Goal: Task Accomplishment & Management: Complete application form

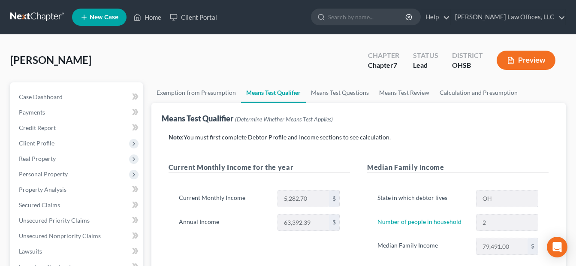
drag, startPoint x: 55, startPoint y: 175, endPoint x: 160, endPoint y: 174, distance: 105.2
click at [55, 175] on span "Personal Property" at bounding box center [43, 173] width 49 height 7
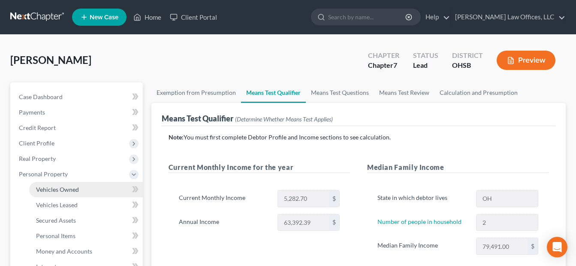
click at [75, 188] on span "Vehicles Owned" at bounding box center [57, 189] width 43 height 7
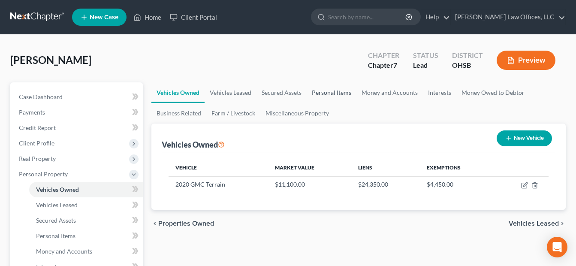
click at [324, 89] on link "Personal Items" at bounding box center [332, 92] width 50 height 21
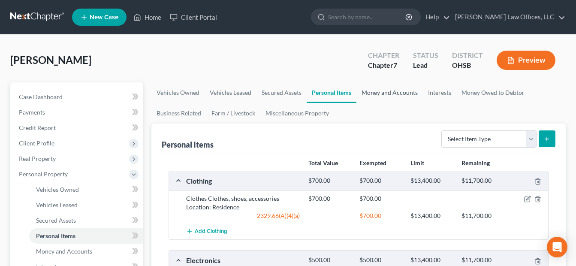
click at [390, 91] on link "Money and Accounts" at bounding box center [390, 92] width 67 height 21
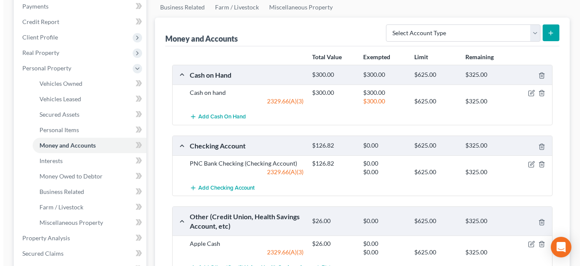
scroll to position [129, 0]
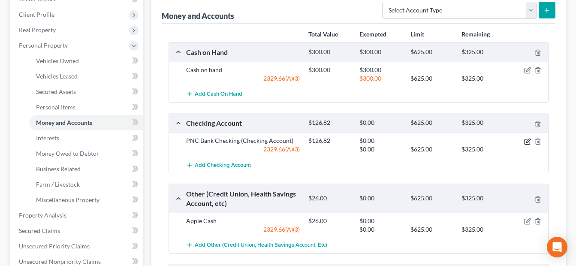
click at [525, 141] on icon "button" at bounding box center [528, 141] width 7 height 7
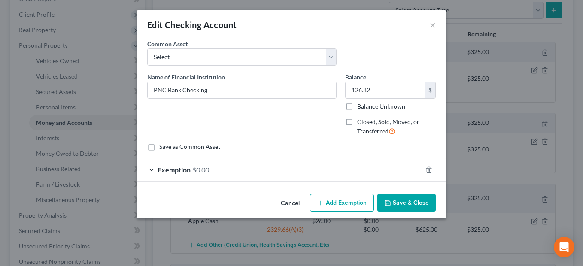
click at [349, 172] on div "Exemption $0.00" at bounding box center [279, 169] width 285 height 23
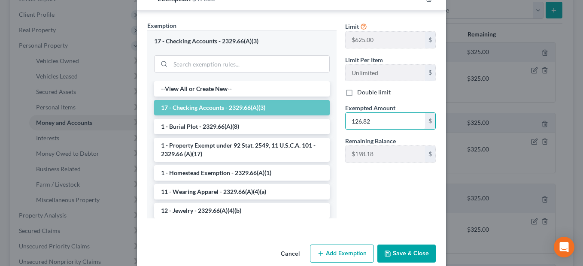
scroll to position [172, 0]
type input "126.82"
click at [410, 248] on button "Save & Close" at bounding box center [406, 253] width 58 height 18
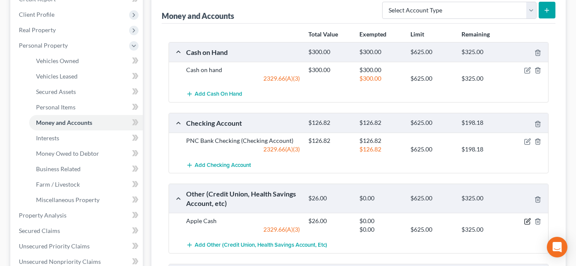
click at [526, 221] on icon "button" at bounding box center [528, 221] width 7 height 7
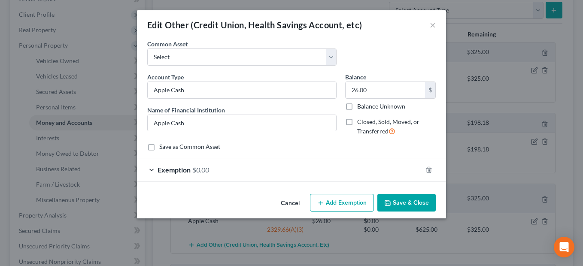
click at [348, 171] on div "Exemption $0.00" at bounding box center [279, 169] width 285 height 23
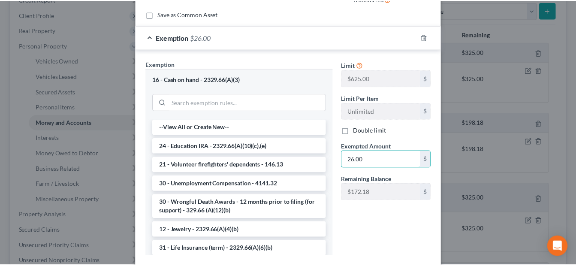
scroll to position [185, 0]
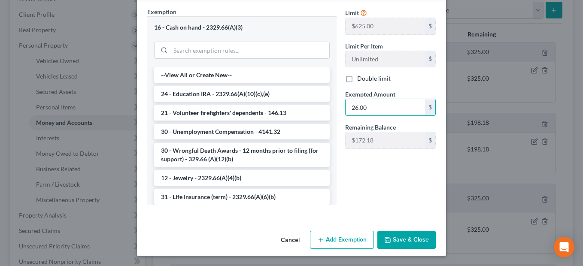
type input "26.00"
click at [408, 239] on button "Save & Close" at bounding box center [406, 240] width 58 height 18
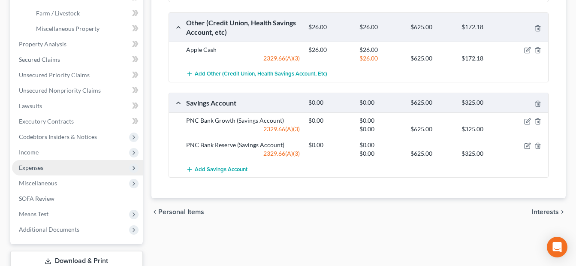
scroll to position [300, 0]
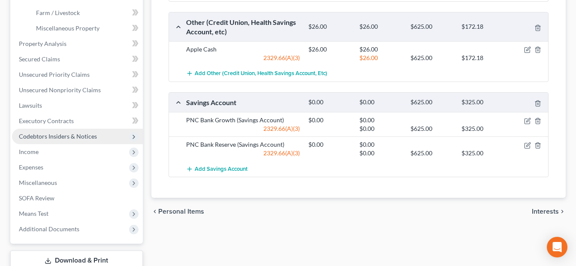
click at [65, 136] on span "Codebtors Insiders & Notices" at bounding box center [58, 136] width 78 height 7
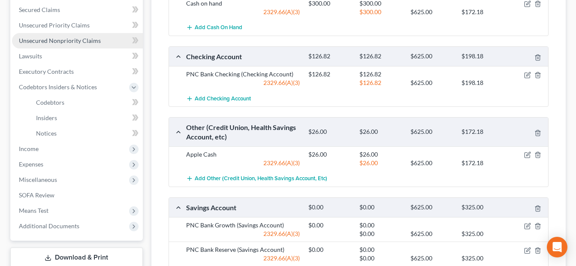
scroll to position [210, 0]
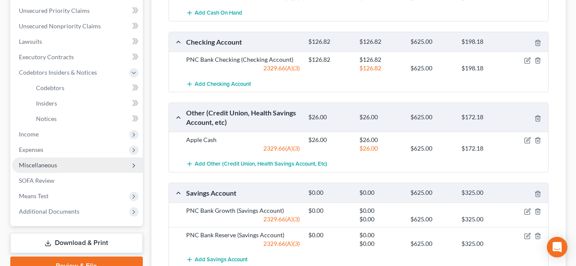
click at [62, 164] on span "Miscellaneous" at bounding box center [77, 165] width 131 height 15
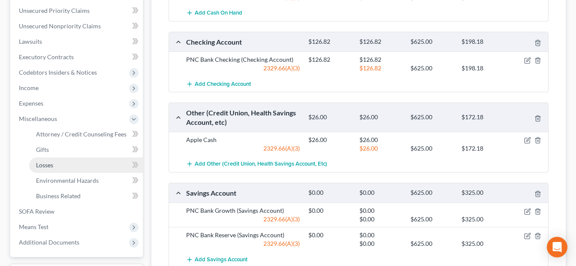
click at [58, 166] on link "Losses" at bounding box center [86, 165] width 114 height 15
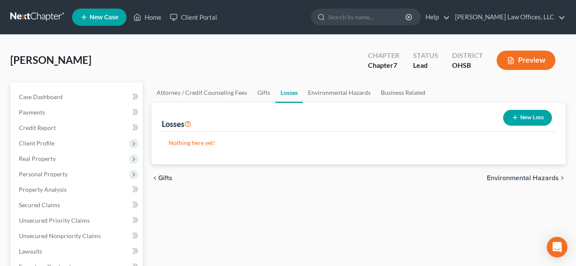
click at [532, 116] on button "New Loss" at bounding box center [528, 118] width 49 height 16
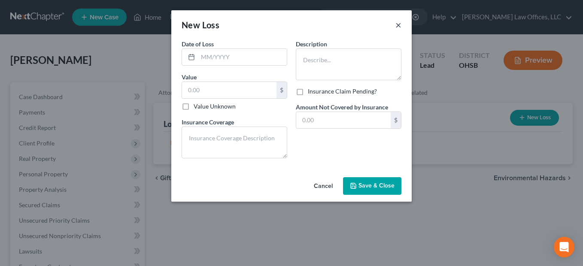
click at [400, 27] on button "×" at bounding box center [398, 25] width 6 height 10
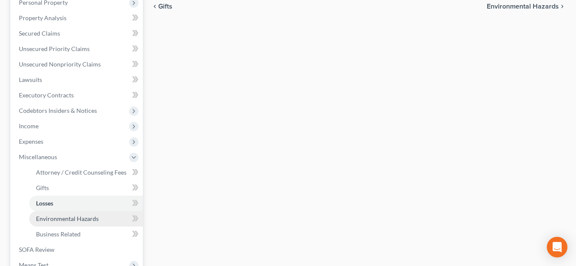
scroll to position [283, 0]
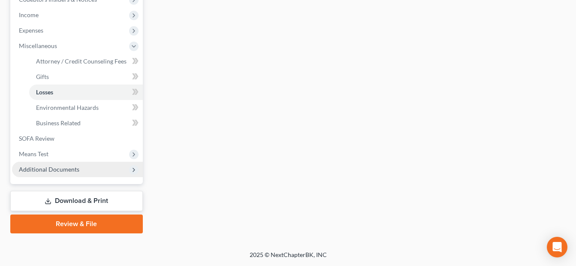
click at [87, 170] on span "Additional Documents" at bounding box center [77, 169] width 131 height 15
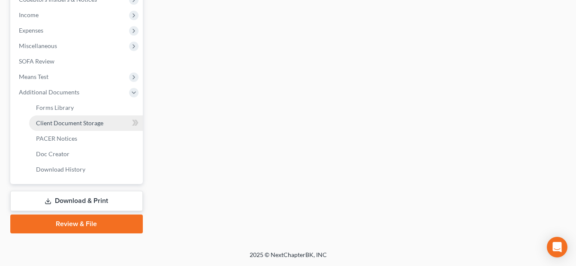
click at [101, 124] on span "Client Document Storage" at bounding box center [69, 122] width 67 height 7
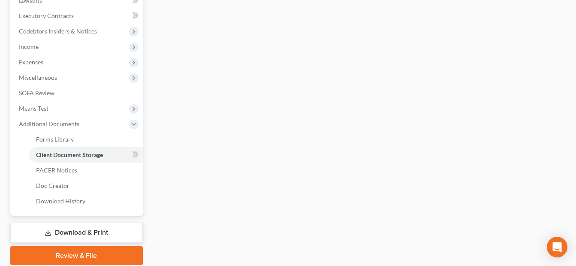
select select "7"
select select "37"
select select "52"
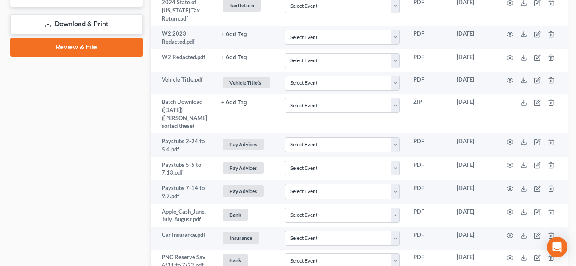
scroll to position [472, 0]
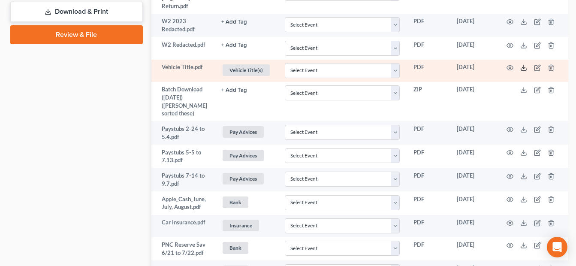
click at [523, 68] on polyline at bounding box center [524, 67] width 3 height 1
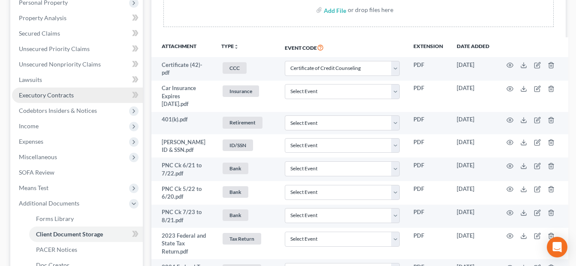
scroll to position [129, 0]
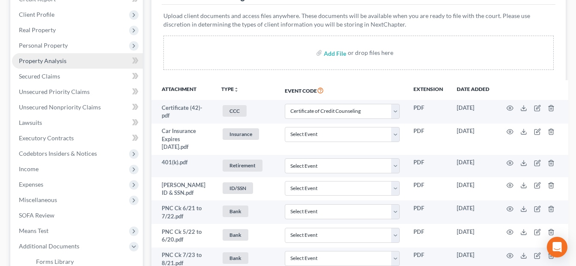
click at [74, 64] on link "Property Analysis" at bounding box center [77, 60] width 131 height 15
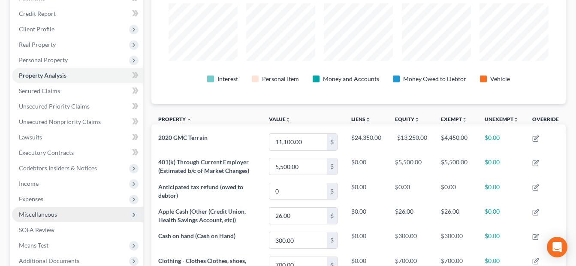
scroll to position [129, 0]
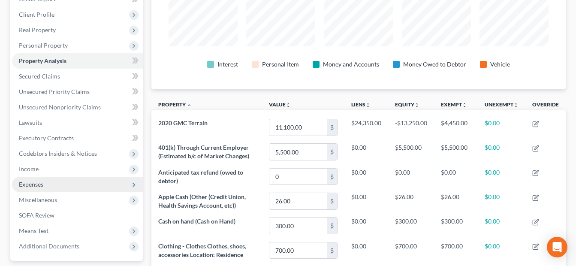
click at [52, 188] on span "Expenses" at bounding box center [77, 184] width 131 height 15
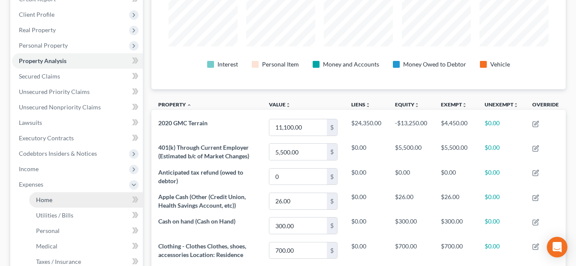
click at [50, 200] on span "Home" at bounding box center [44, 199] width 16 height 7
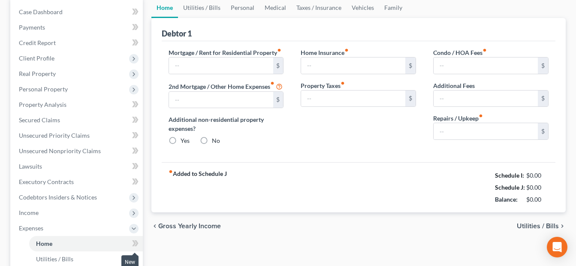
type input "900.00"
radio input "true"
type input "25.00"
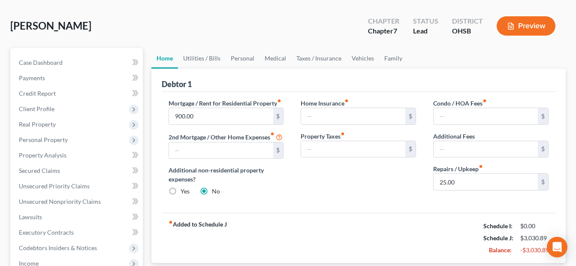
scroll to position [129, 0]
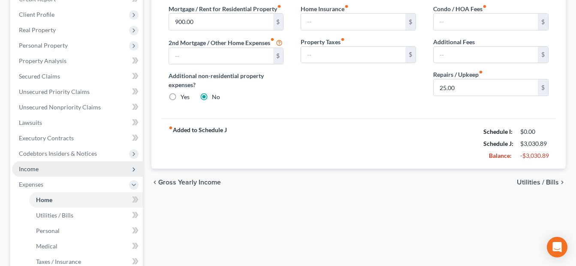
click at [41, 166] on span "Income" at bounding box center [77, 168] width 131 height 15
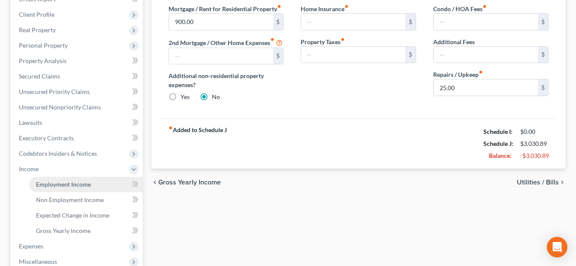
click at [67, 181] on span "Employment Income" at bounding box center [63, 184] width 55 height 7
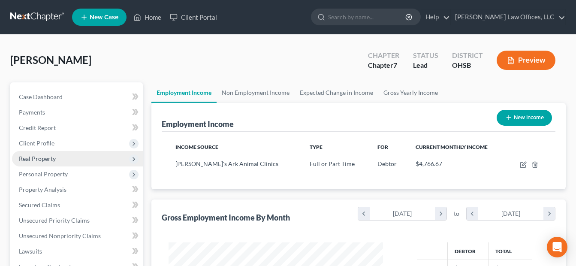
scroll to position [154, 232]
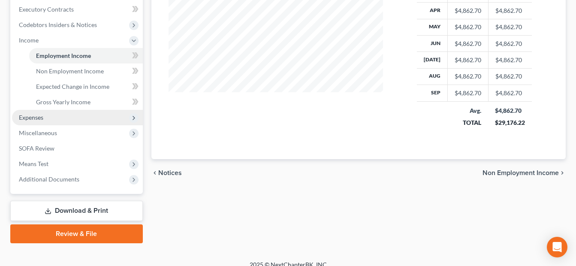
click at [32, 121] on span "Expenses" at bounding box center [77, 117] width 131 height 15
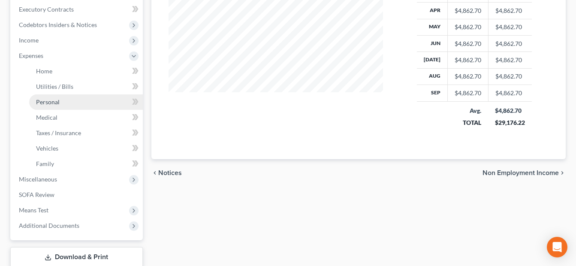
click at [79, 99] on link "Personal" at bounding box center [86, 101] width 114 height 15
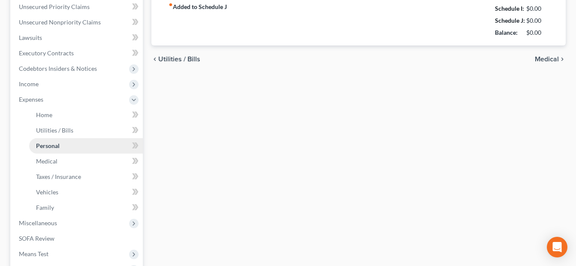
type input "695.00"
type input "100.00"
type input "50.00"
type input "15.00"
type input "75.00"
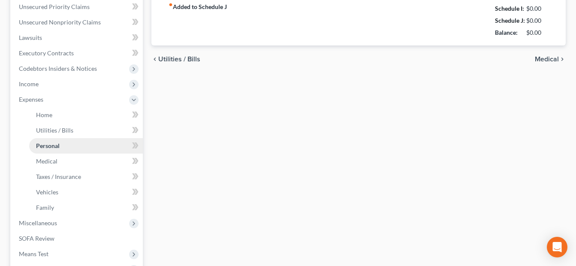
type input "50.00"
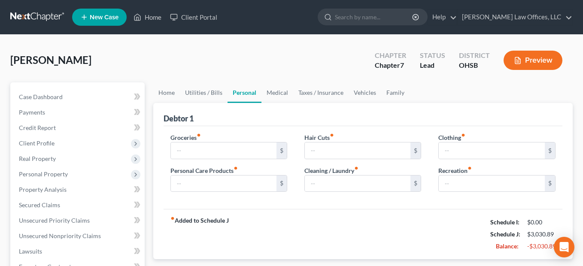
type input "695.00"
type input "100.00"
type input "50.00"
type input "15.00"
type input "75.00"
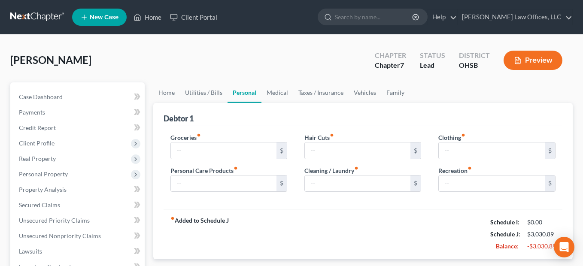
type input "50.00"
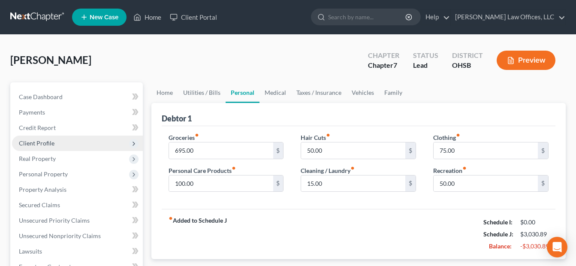
click at [44, 148] on span "Client Profile" at bounding box center [77, 143] width 131 height 15
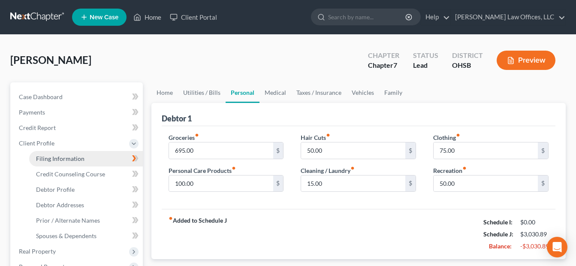
click at [73, 160] on span "Filing Information" at bounding box center [60, 158] width 49 height 7
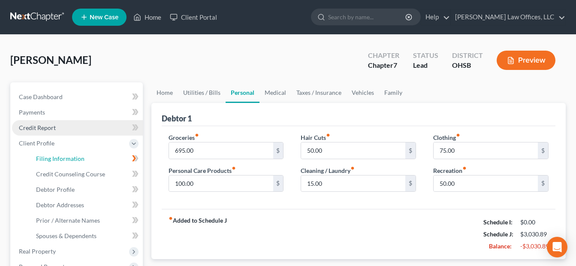
select select "1"
select select "0"
select select "36"
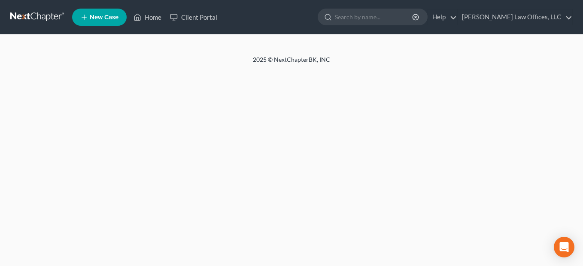
select select "1"
select select "0"
select select "36"
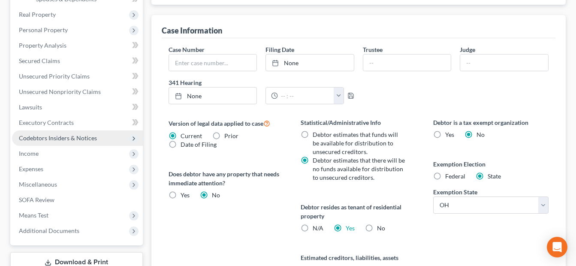
scroll to position [258, 0]
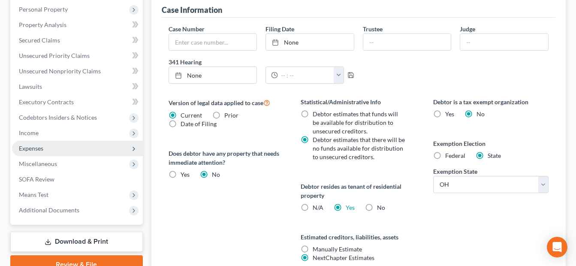
click at [65, 153] on span "Expenses" at bounding box center [77, 148] width 131 height 15
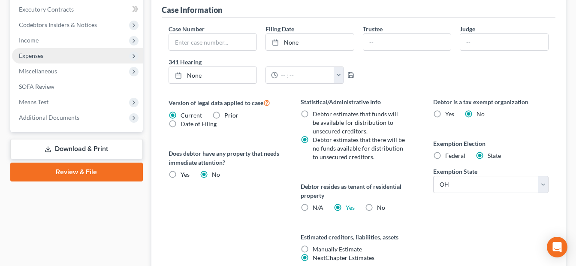
scroll to position [165, 0]
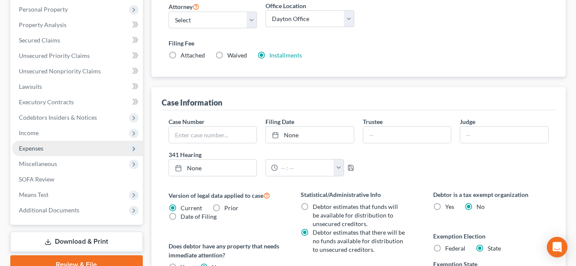
click at [61, 148] on span "Expenses" at bounding box center [77, 148] width 131 height 15
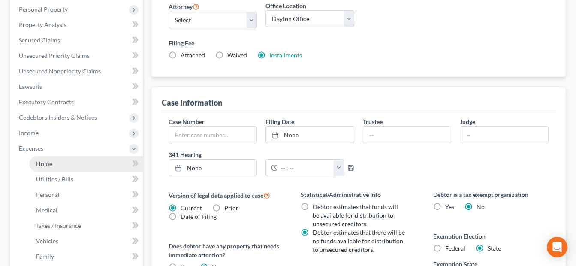
click at [56, 162] on link "Home" at bounding box center [86, 163] width 114 height 15
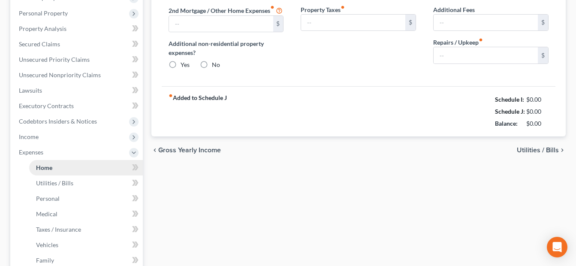
type input "900.00"
radio input "true"
type input "25.00"
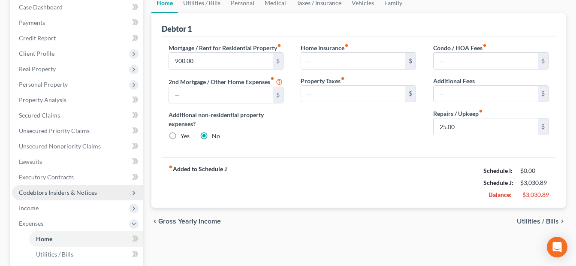
scroll to position [129, 0]
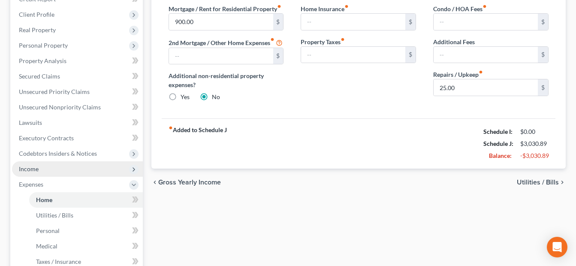
click at [37, 168] on span "Income" at bounding box center [29, 168] width 20 height 7
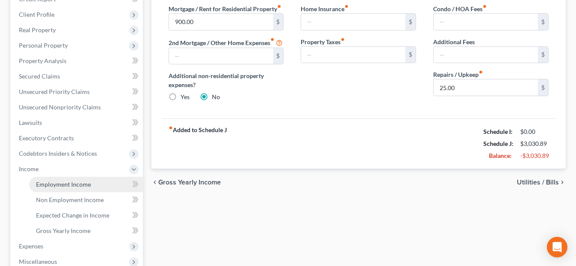
click at [61, 181] on span "Employment Income" at bounding box center [63, 184] width 55 height 7
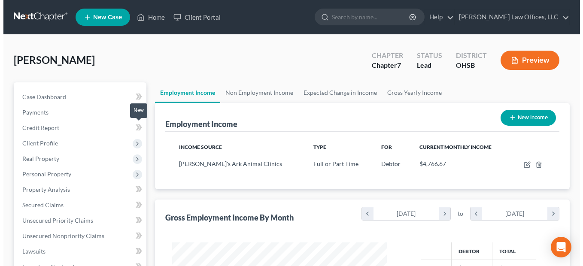
scroll to position [154, 232]
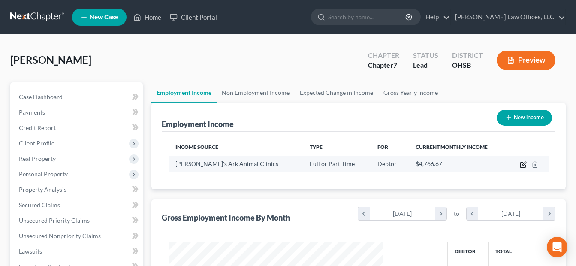
click at [526, 166] on icon "button" at bounding box center [523, 165] width 5 height 5
select select "0"
select select "36"
select select "3"
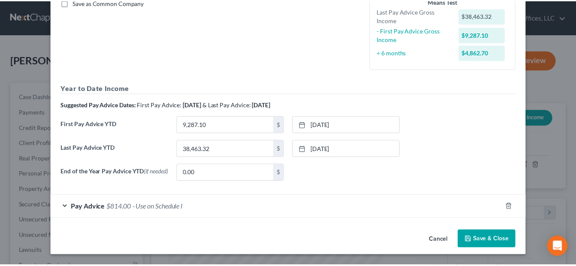
scroll to position [205, 0]
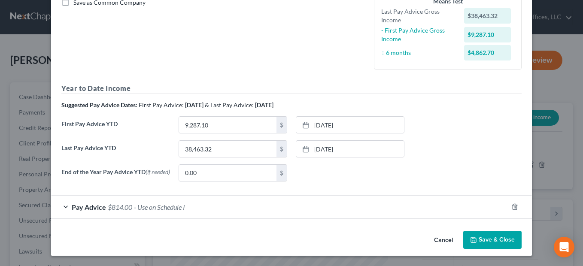
click at [486, 231] on div "Cancel Save & Close" at bounding box center [291, 242] width 481 height 28
click at [484, 238] on button "Save & Close" at bounding box center [492, 240] width 58 height 18
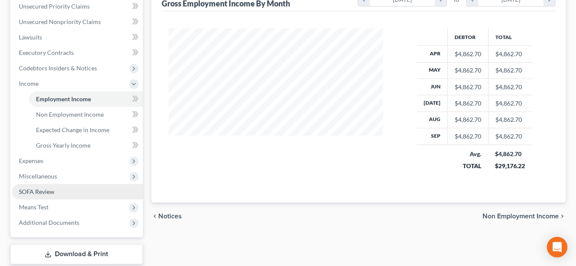
scroll to position [215, 0]
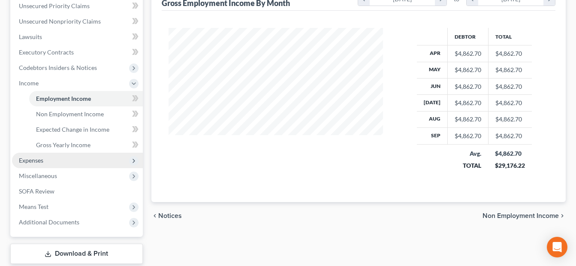
click at [55, 160] on span "Expenses" at bounding box center [77, 160] width 131 height 15
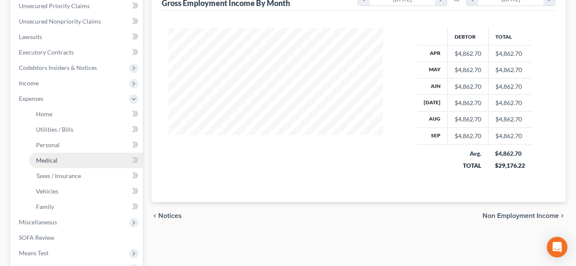
click at [55, 162] on span "Medical" at bounding box center [46, 160] width 21 height 7
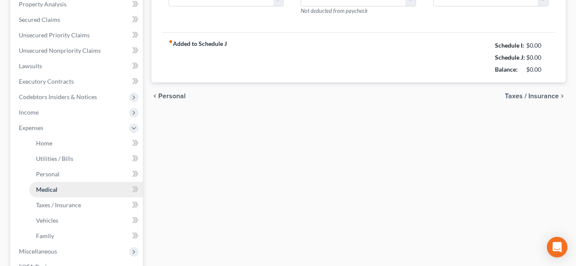
type input "100.00"
type input "20.00"
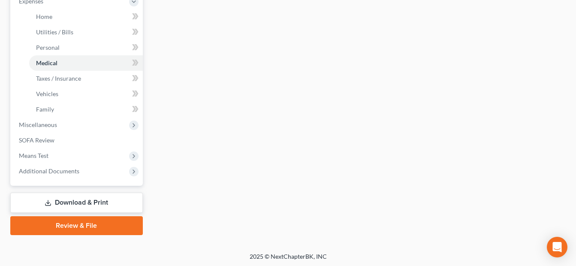
scroll to position [314, 0]
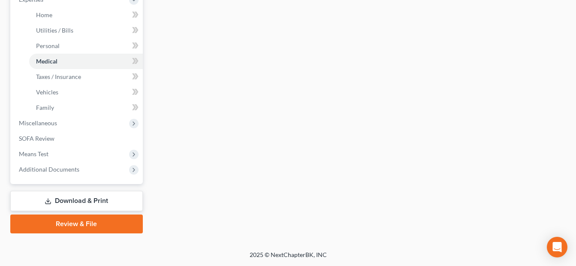
click at [107, 201] on link "Download & Print" at bounding box center [76, 201] width 133 height 20
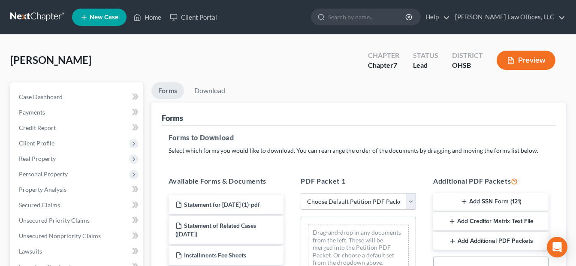
click at [477, 195] on button "Add SSN Form (121)" at bounding box center [491, 202] width 115 height 18
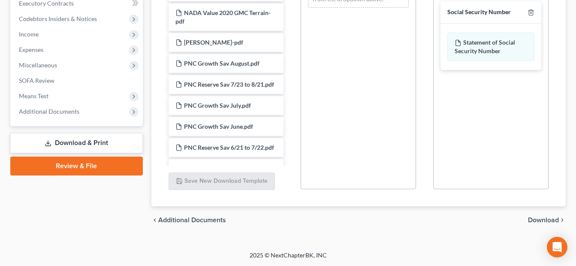
scroll to position [264, 0]
click at [541, 217] on span "Download" at bounding box center [543, 219] width 31 height 7
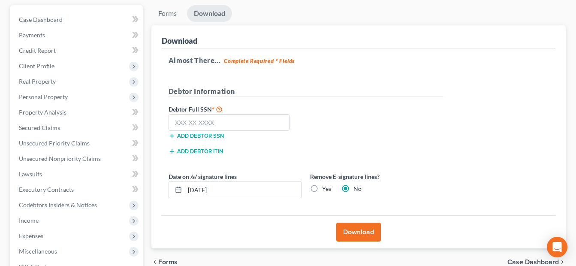
scroll to position [77, 0]
click at [224, 127] on input "text" at bounding box center [229, 123] width 121 height 17
type input "270-02-3476"
click at [358, 230] on button "Download" at bounding box center [359, 232] width 45 height 19
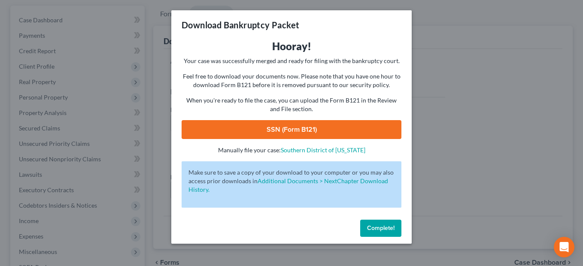
click at [340, 125] on link "SSN (Form B121)" at bounding box center [292, 129] width 220 height 19
click at [392, 227] on span "Complete!" at bounding box center [380, 228] width 27 height 7
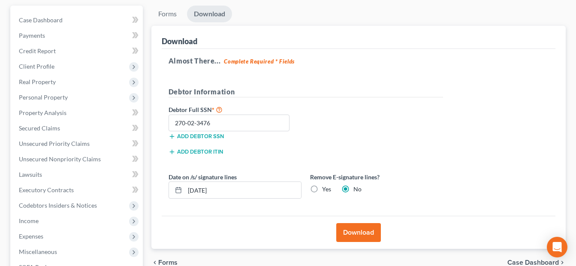
scroll to position [206, 0]
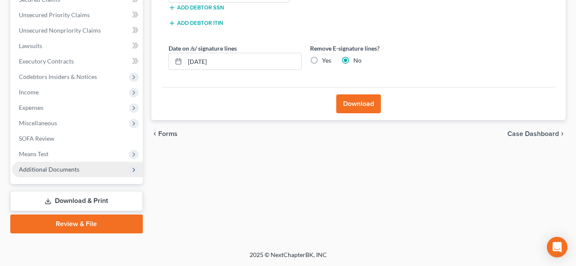
click at [82, 171] on span "Additional Documents" at bounding box center [77, 169] width 131 height 15
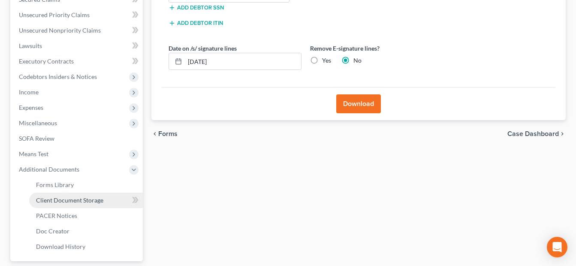
click at [88, 198] on span "Client Document Storage" at bounding box center [69, 200] width 67 height 7
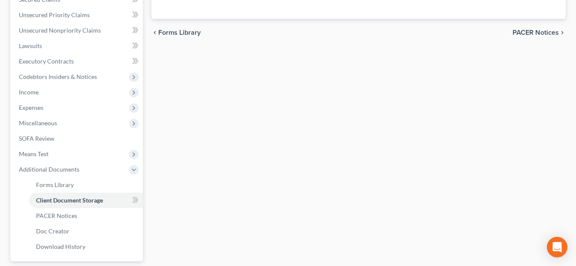
scroll to position [149, 0]
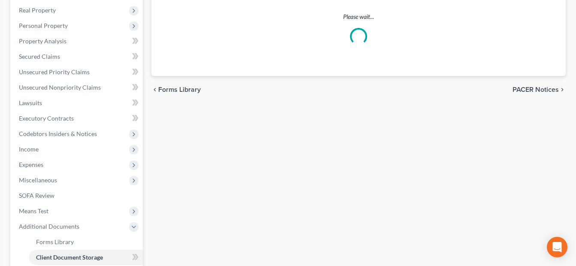
select select "7"
select select "37"
select select "52"
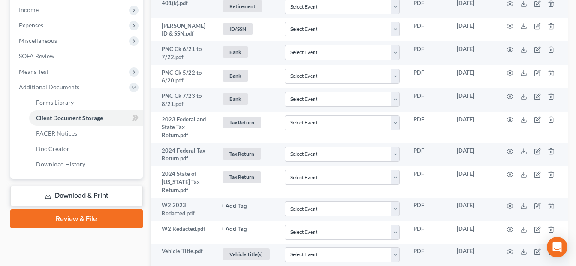
scroll to position [245, 0]
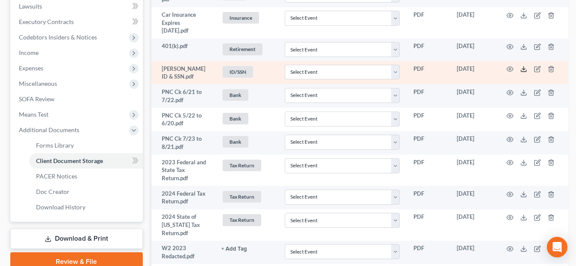
click at [524, 68] on line at bounding box center [524, 68] width 0 height 3
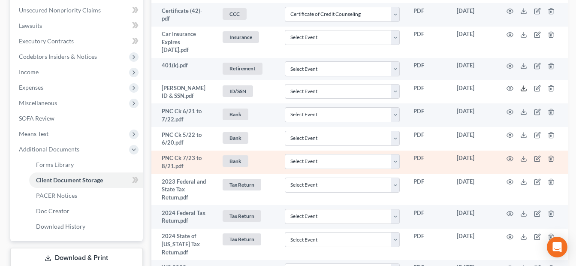
scroll to position [288, 0]
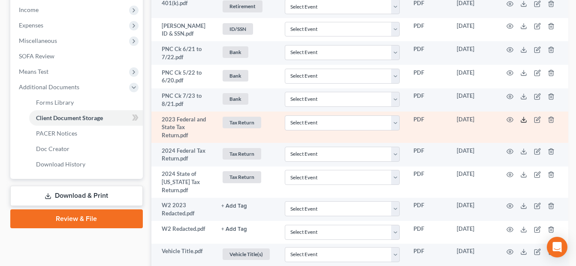
click at [522, 120] on icon at bounding box center [524, 119] width 7 height 7
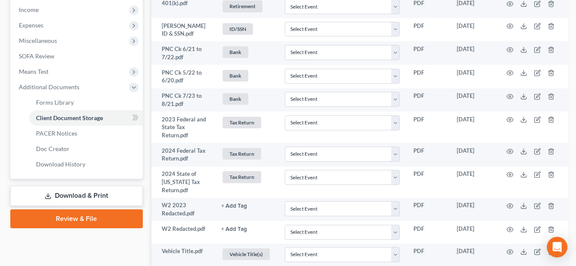
drag, startPoint x: 91, startPoint y: 215, endPoint x: 127, endPoint y: 203, distance: 37.9
click at [91, 215] on link "Review & File" at bounding box center [76, 218] width 133 height 19
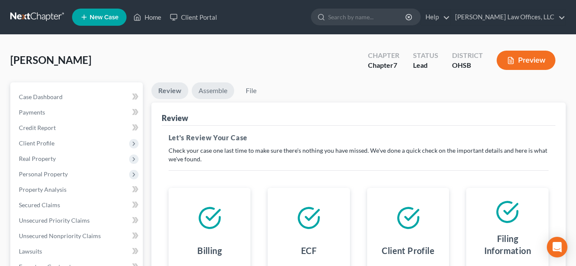
click at [220, 90] on link "Assemble" at bounding box center [213, 90] width 42 height 17
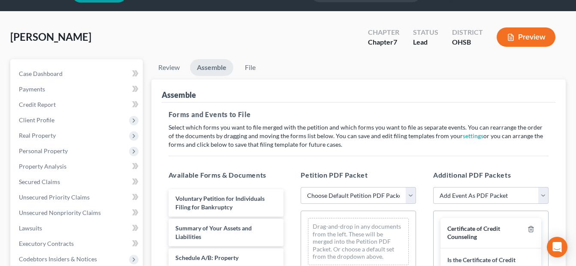
scroll to position [129, 0]
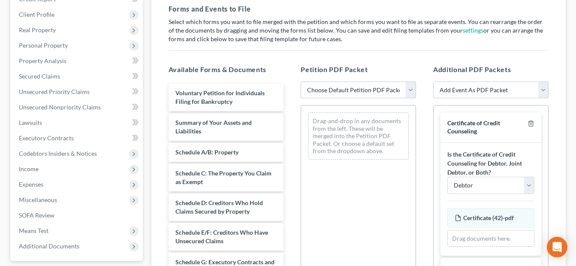
click at [411, 88] on select "Choose Default Petition PDF Packet Emergency Filing (Voluntary Petition and Cre…" at bounding box center [358, 90] width 115 height 17
select select "4"
click at [301, 82] on select "Choose Default Petition PDF Packet Emergency Filing (Voluntary Petition and Cre…" at bounding box center [358, 90] width 115 height 17
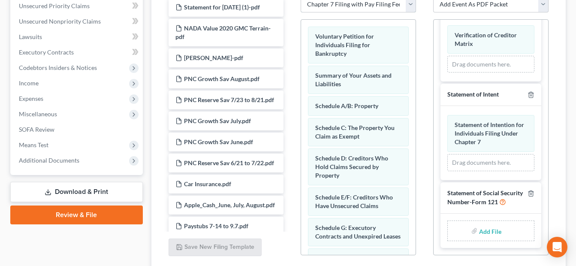
scroll to position [258, 0]
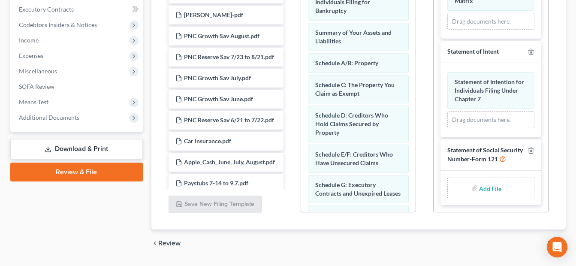
click at [487, 182] on input "file" at bounding box center [489, 187] width 21 height 15
click at [42, 117] on span "Additional Documents" at bounding box center [49, 117] width 61 height 7
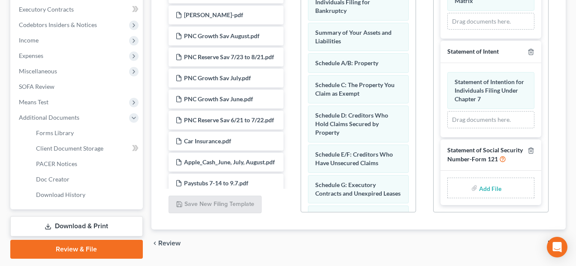
click at [81, 220] on link "Download & Print" at bounding box center [76, 226] width 133 height 20
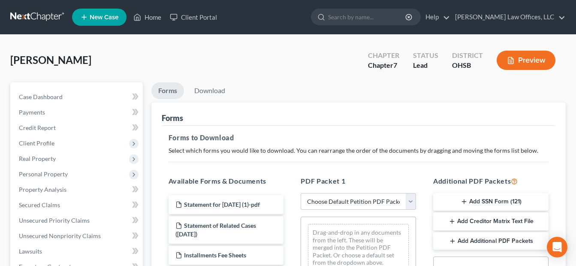
click at [510, 203] on button "Add SSN Form (121)" at bounding box center [491, 202] width 115 height 18
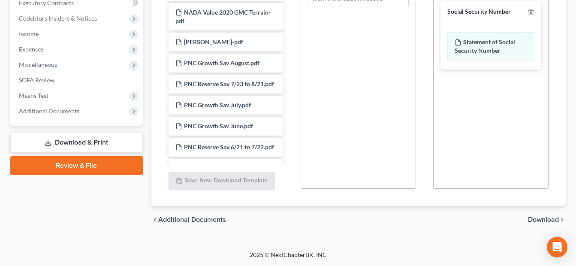
click at [549, 217] on span "Download" at bounding box center [543, 219] width 31 height 7
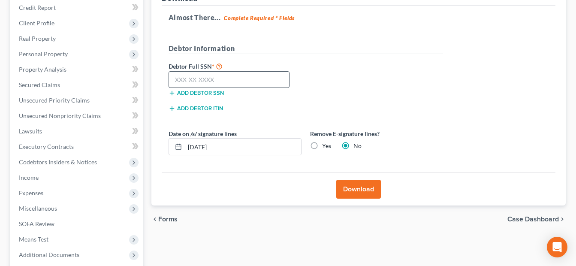
scroll to position [120, 0]
click at [211, 80] on input "text" at bounding box center [229, 80] width 121 height 17
type input "270-02-3476"
click at [355, 187] on button "Download" at bounding box center [359, 189] width 45 height 19
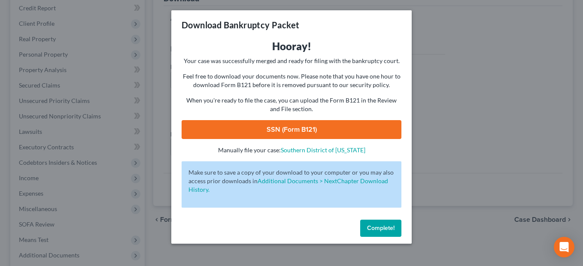
click at [340, 123] on link "SSN (Form B121)" at bounding box center [292, 129] width 220 height 19
click at [389, 227] on span "Complete!" at bounding box center [380, 228] width 27 height 7
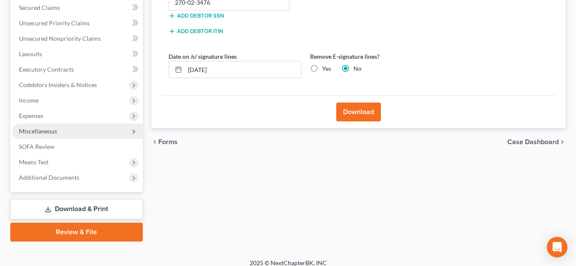
scroll to position [206, 0]
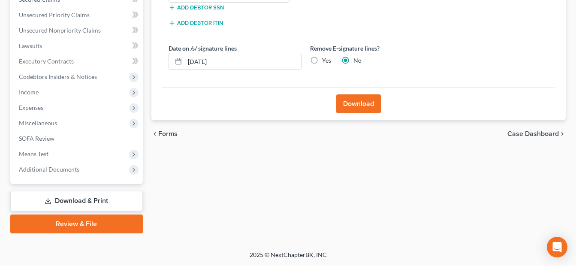
click at [77, 223] on link "Review & File" at bounding box center [76, 224] width 133 height 19
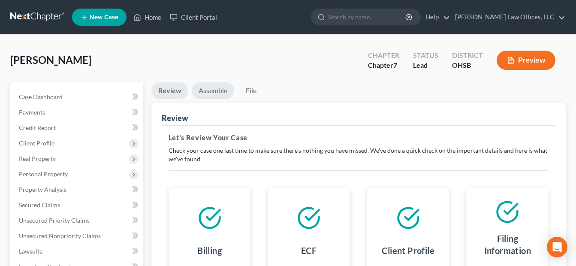
click at [220, 91] on link "Assemble" at bounding box center [213, 90] width 42 height 17
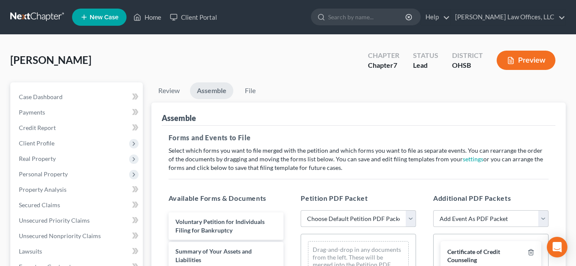
click at [413, 216] on select "Choose Default Petition PDF Packet Emergency Filing (Voluntary Petition and Cre…" at bounding box center [358, 218] width 115 height 17
select select "4"
click at [301, 210] on select "Choose Default Petition PDF Packet Emergency Filing (Voluntary Petition and Cre…" at bounding box center [358, 218] width 115 height 17
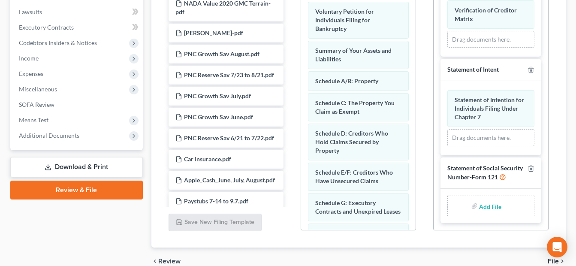
scroll to position [258, 0]
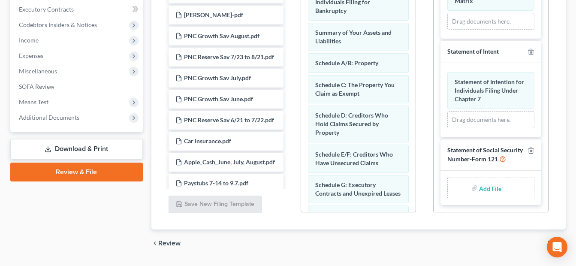
click at [490, 185] on input "file" at bounding box center [489, 187] width 21 height 15
type input "C:\fakepath\SSN.pdf"
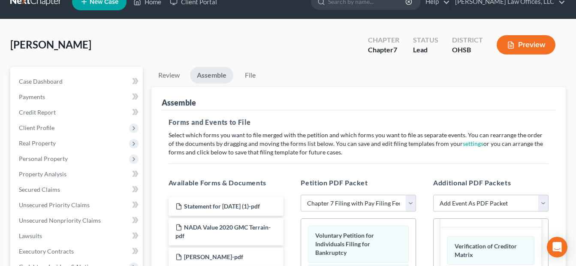
scroll to position [0, 0]
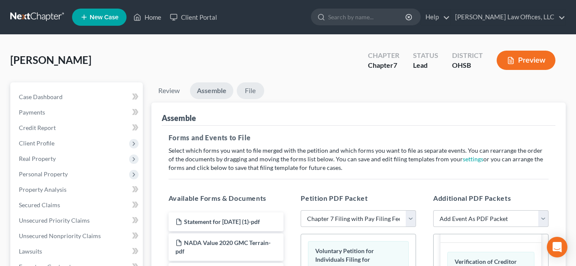
click at [260, 88] on link "File" at bounding box center [250, 90] width 27 height 17
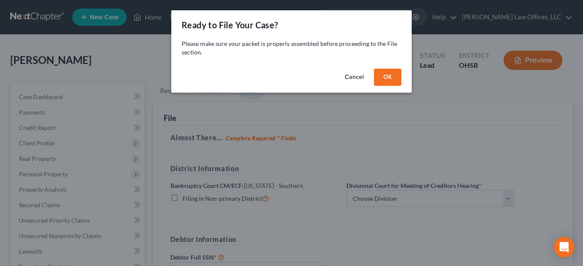
click at [395, 79] on button "OK" at bounding box center [387, 77] width 27 height 17
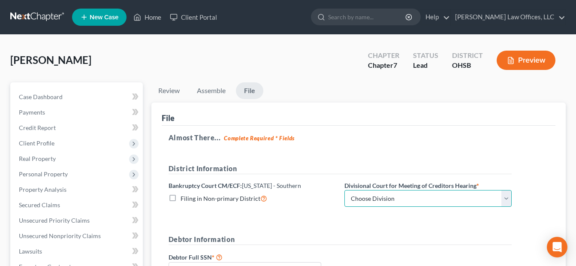
click at [507, 198] on select "Choose Division Cincinnati Columbus Dayton" at bounding box center [428, 198] width 167 height 17
select select "0"
click at [345, 190] on select "Choose Division Cincinnati Columbus Dayton" at bounding box center [428, 198] width 167 height 17
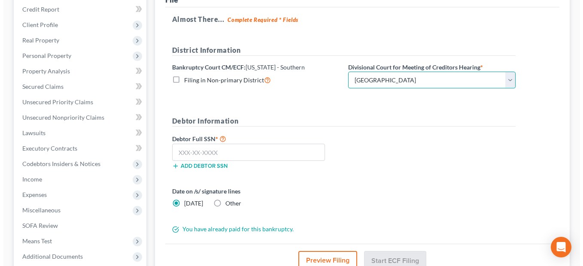
scroll to position [129, 0]
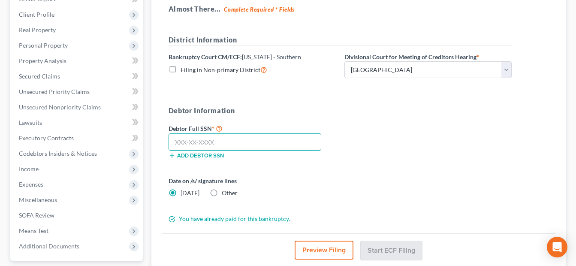
click at [219, 145] on input "text" at bounding box center [245, 141] width 153 height 17
type input "270-02-3476"
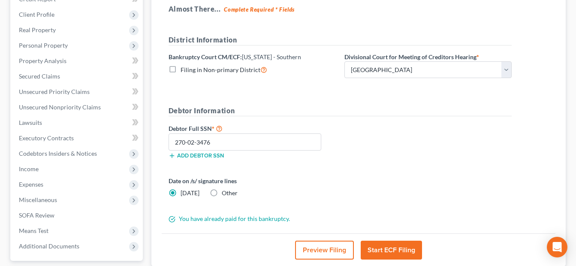
click at [407, 249] on button "Start ECF Filing" at bounding box center [391, 250] width 61 height 19
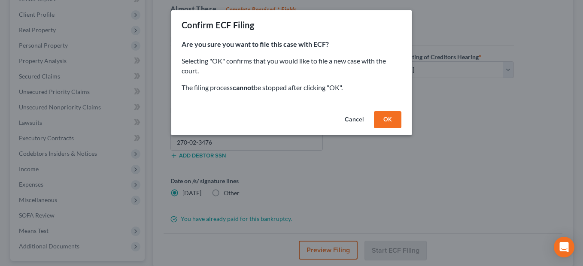
click at [390, 124] on button "OK" at bounding box center [387, 119] width 27 height 17
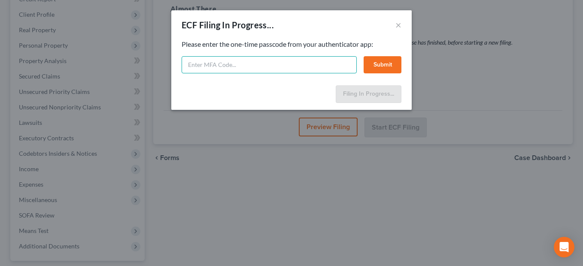
click at [326, 67] on input "text" at bounding box center [269, 64] width 175 height 17
type input "249859"
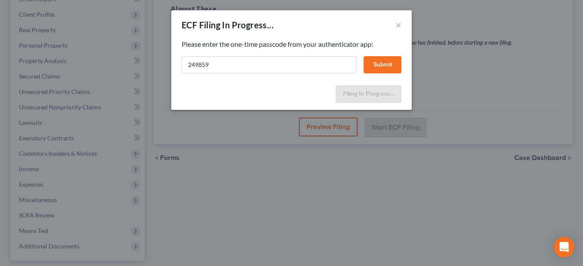
click at [388, 66] on button "Submit" at bounding box center [383, 64] width 38 height 17
